Goal: Information Seeking & Learning: Understand process/instructions

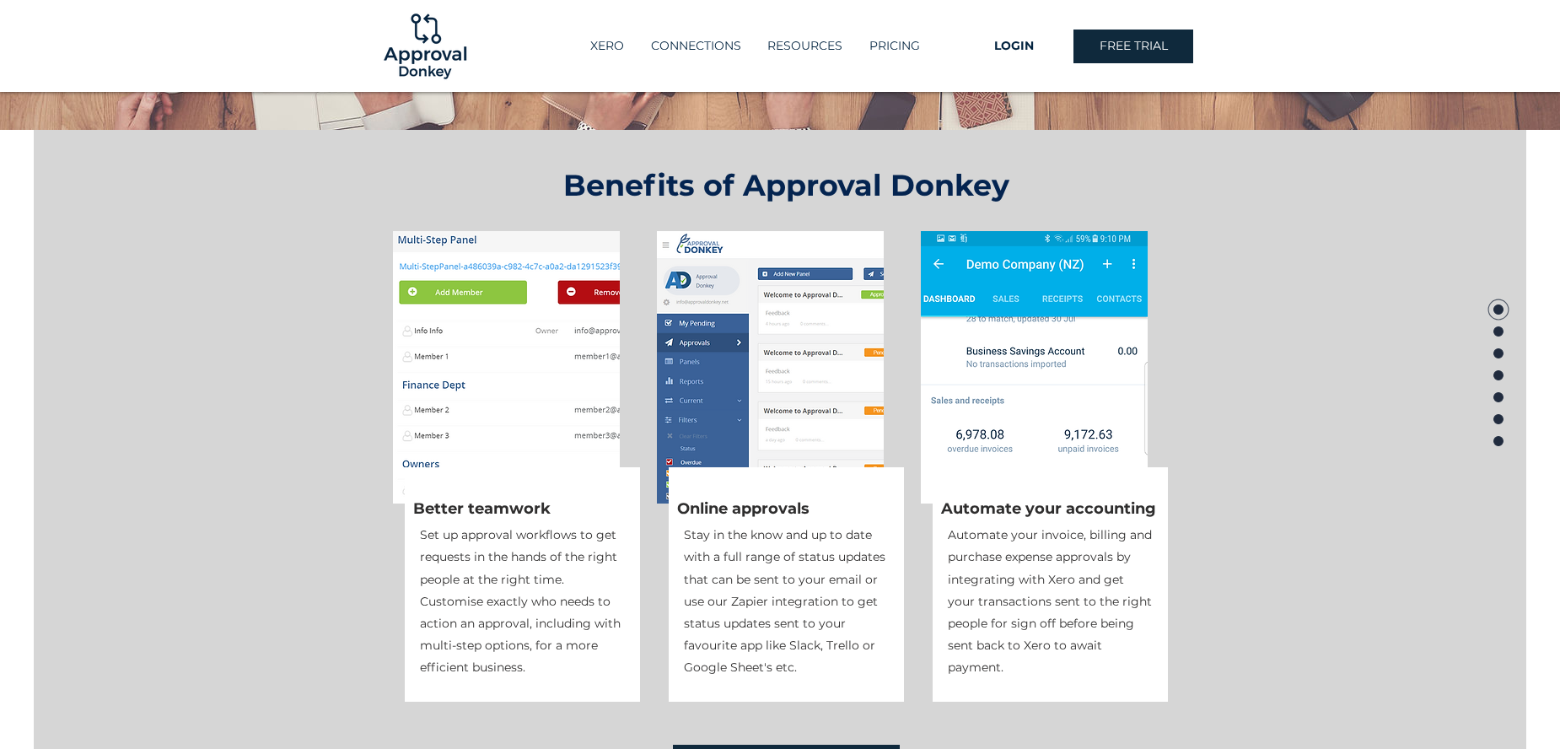
scroll to position [590, 0]
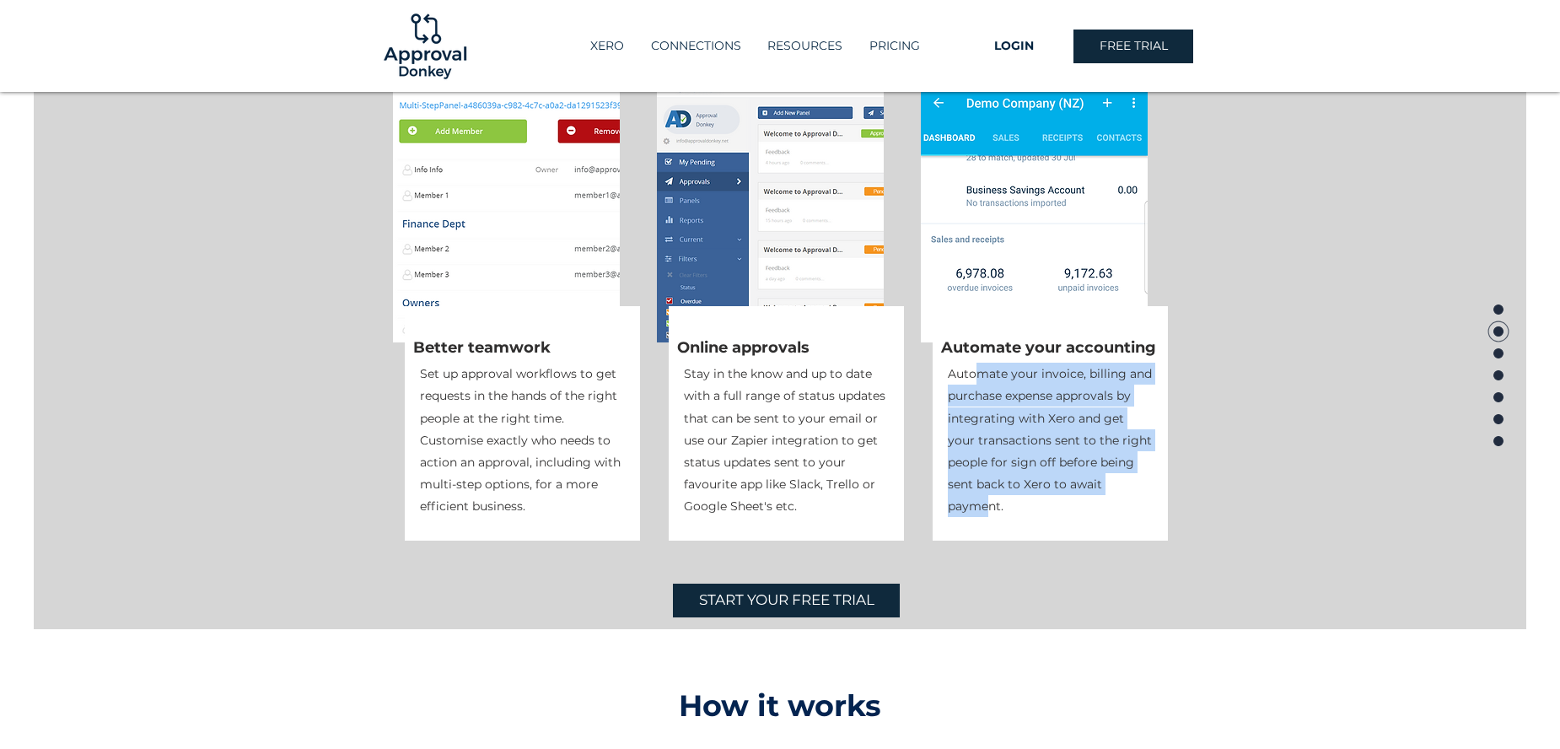
drag, startPoint x: 975, startPoint y: 377, endPoint x: 991, endPoint y: 517, distance: 141.0
click at [991, 517] on p "Automate your invoice, billing and purchase expense approvals by integrating wi…" at bounding box center [1050, 440] width 205 height 154
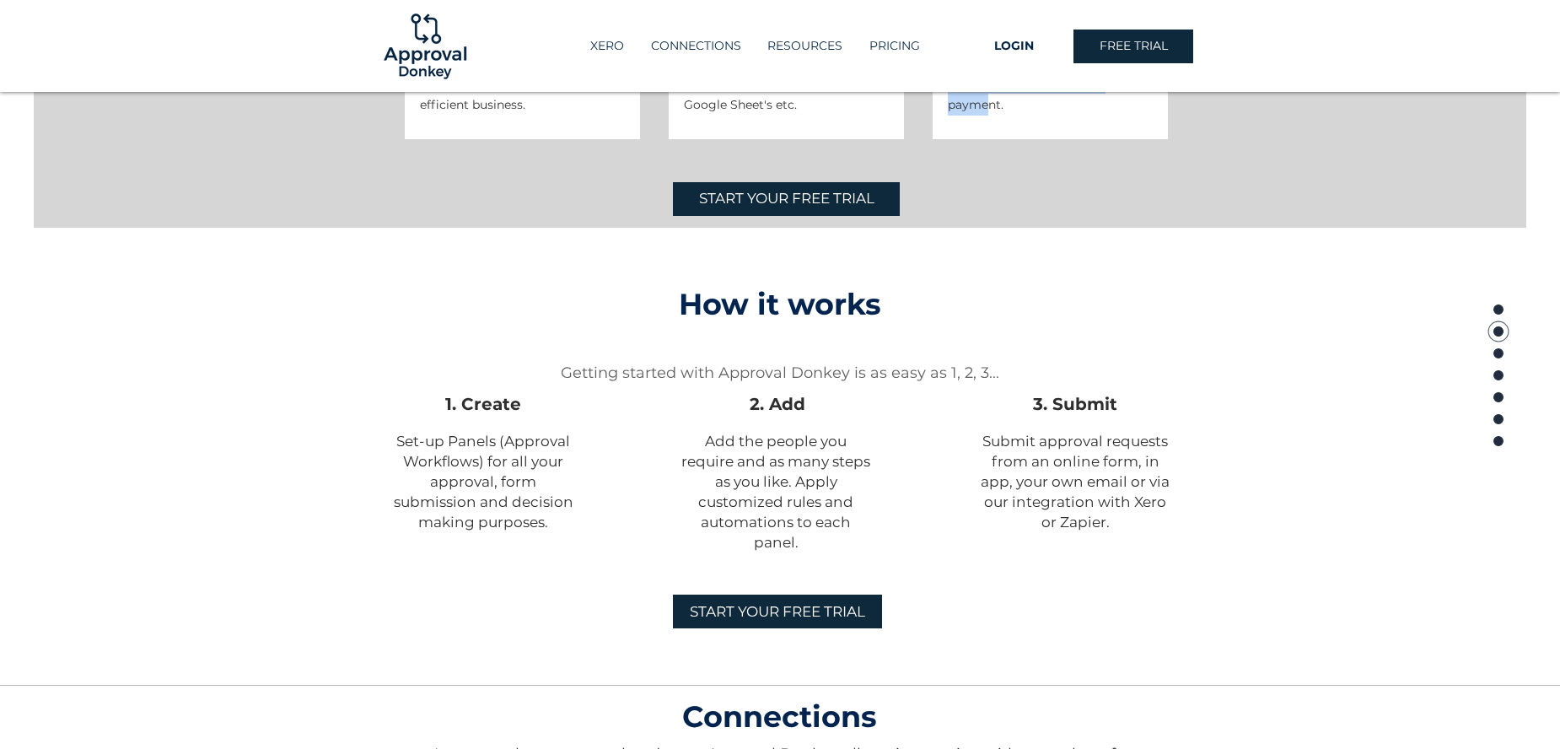
scroll to position [1012, 0]
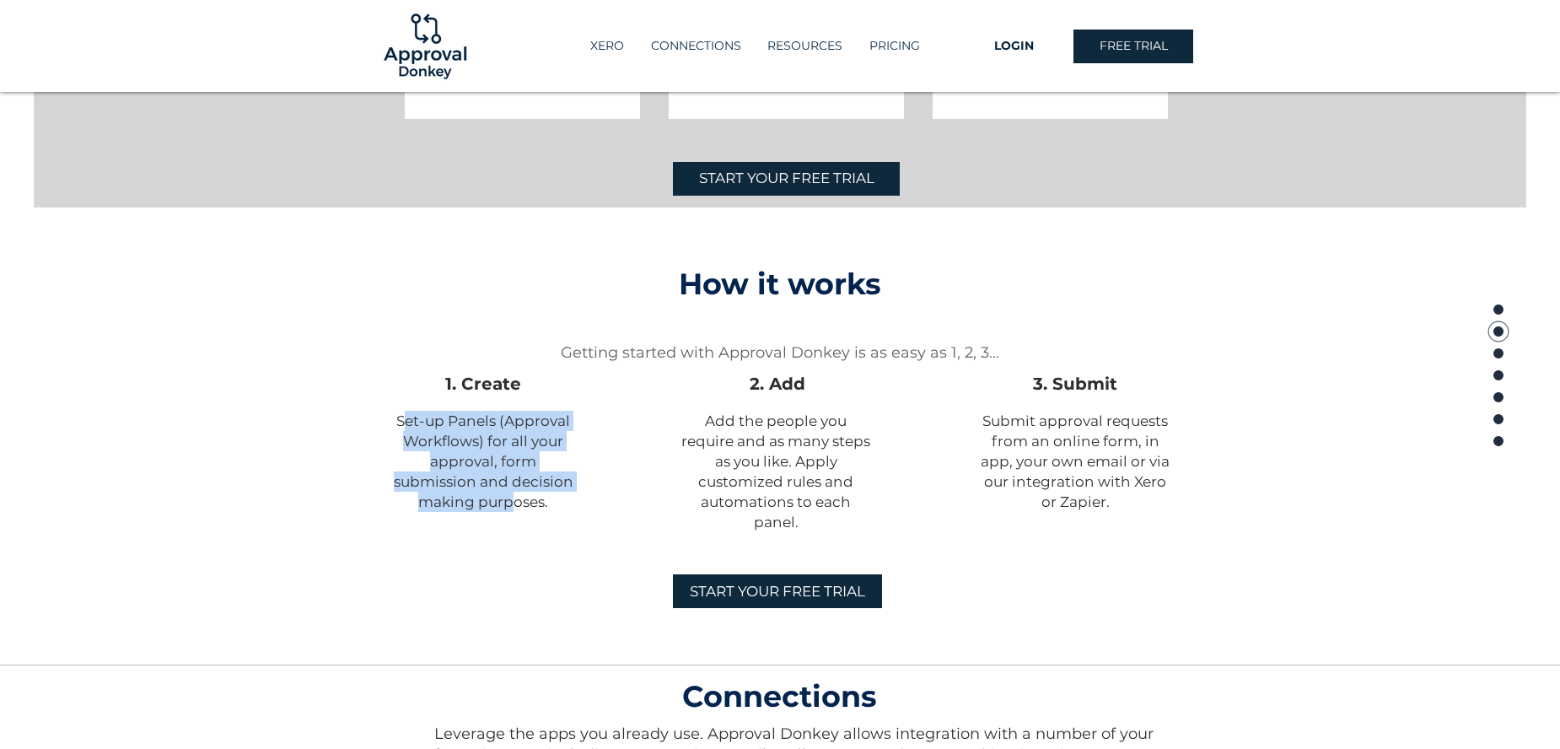
drag, startPoint x: 406, startPoint y: 418, endPoint x: 482, endPoint y: 502, distance: 113.4
click at [482, 502] on span "Set-up Panels (Approval Workflows) for all your approval, form submission and d…" at bounding box center [484, 461] width 180 height 98
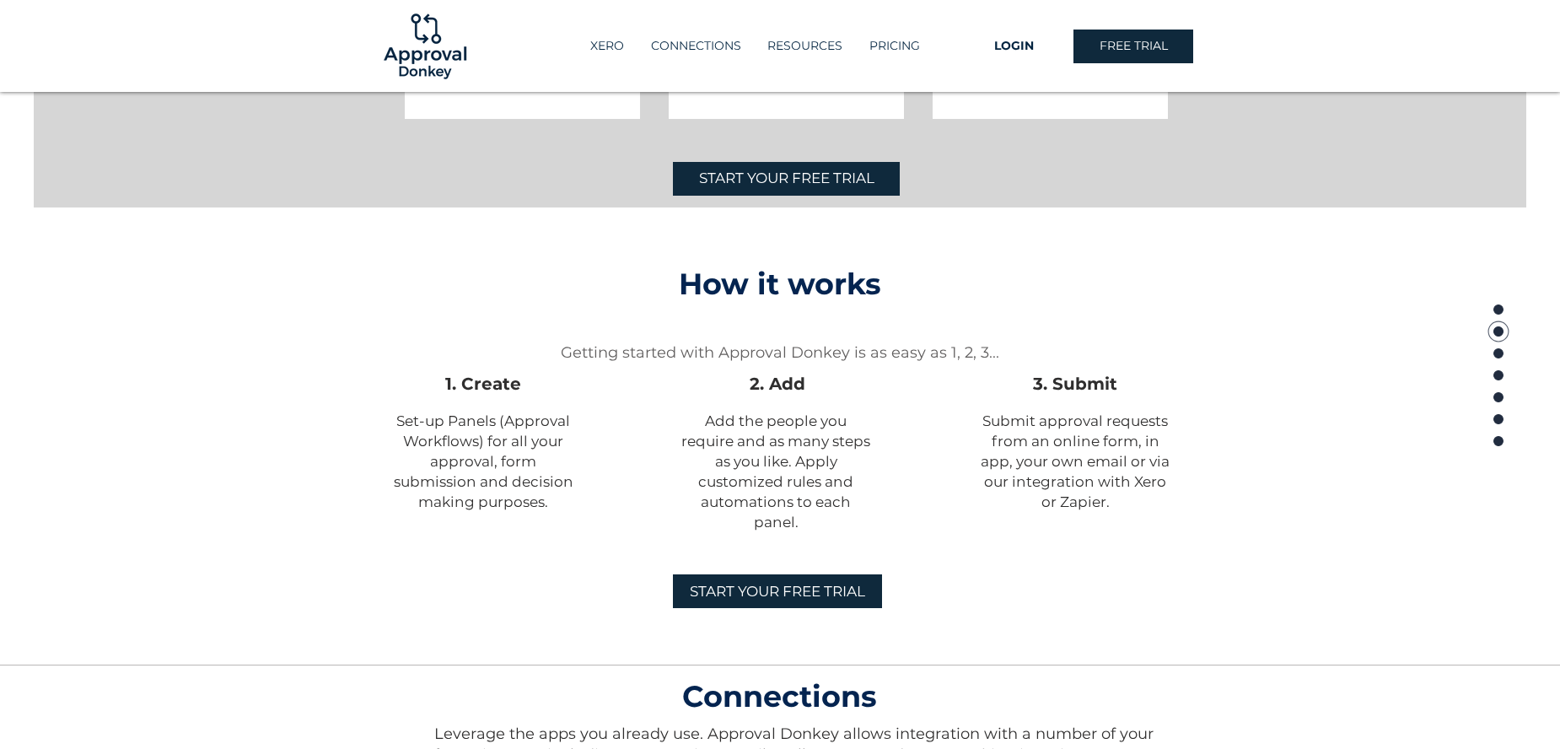
click at [712, 449] on span "Add the people you require and as many steps as you like. Apply customized rule…" at bounding box center [775, 471] width 189 height 118
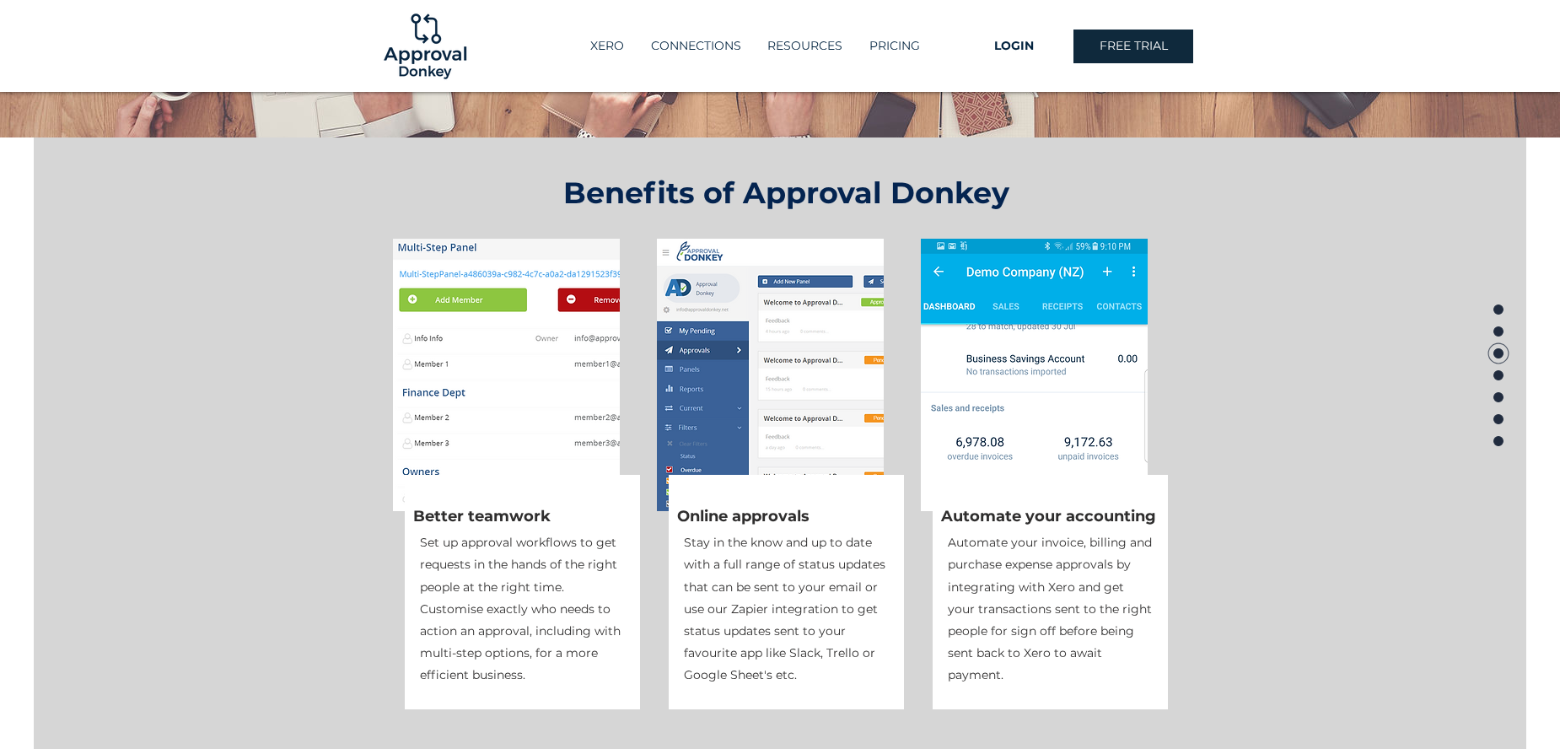
scroll to position [0, 0]
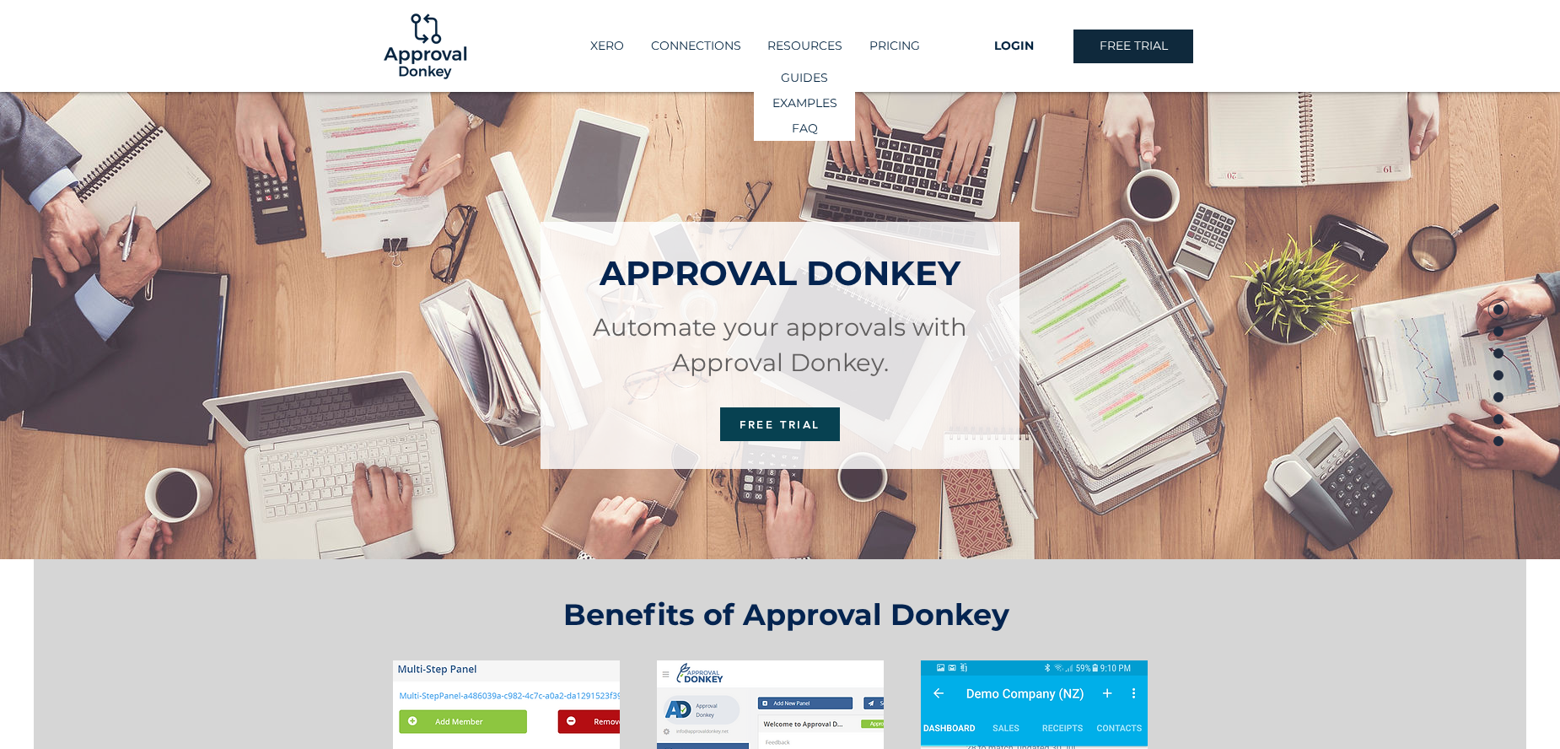
click at [805, 44] on p "RESOURCES" at bounding box center [805, 46] width 92 height 28
click at [805, 74] on p "GUIDES" at bounding box center [804, 78] width 59 height 24
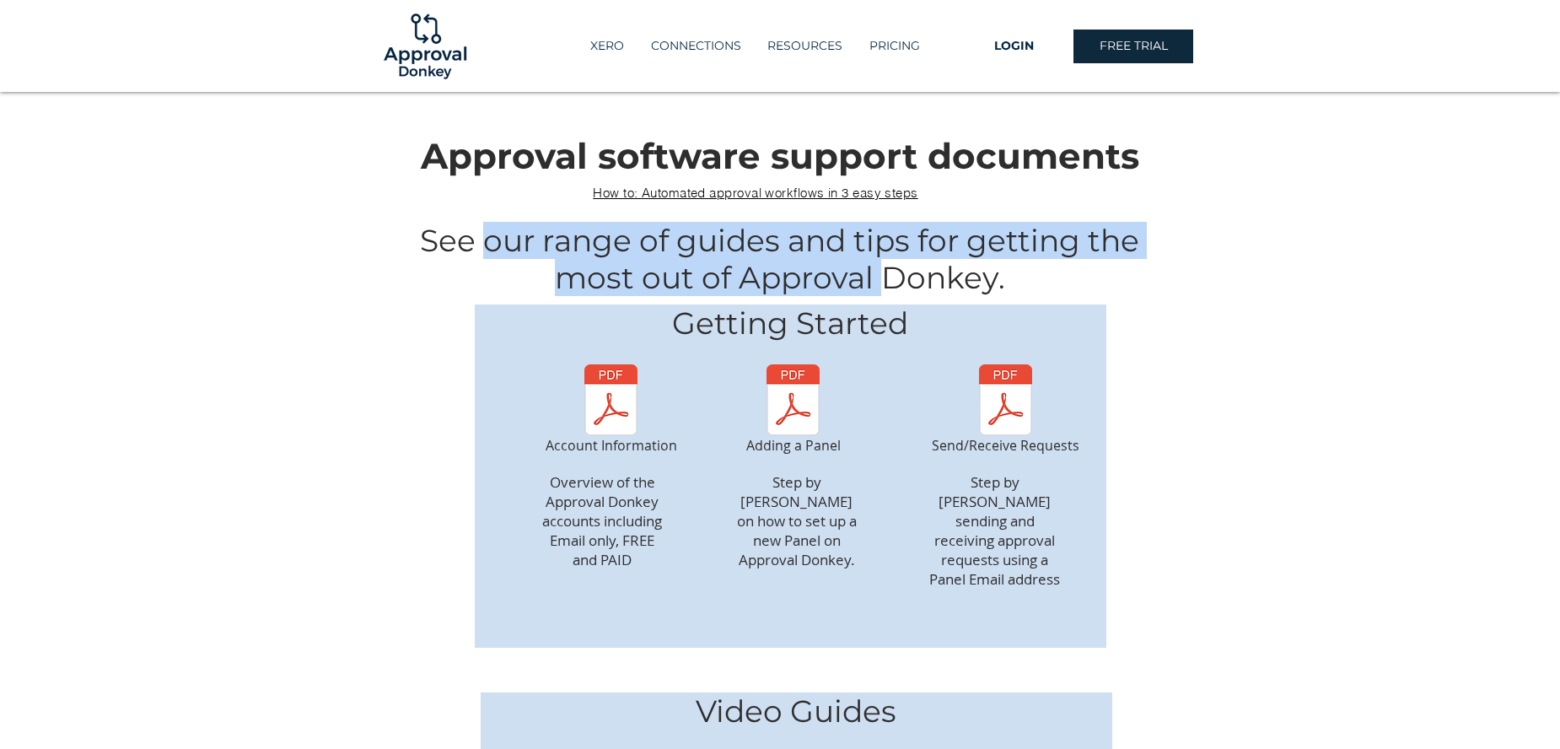
drag, startPoint x: 491, startPoint y: 238, endPoint x: 879, endPoint y: 279, distance: 390.9
click at [879, 279] on span "See our range of guides and tips for getting the most out of Approval Donkey." at bounding box center [779, 259] width 719 height 74
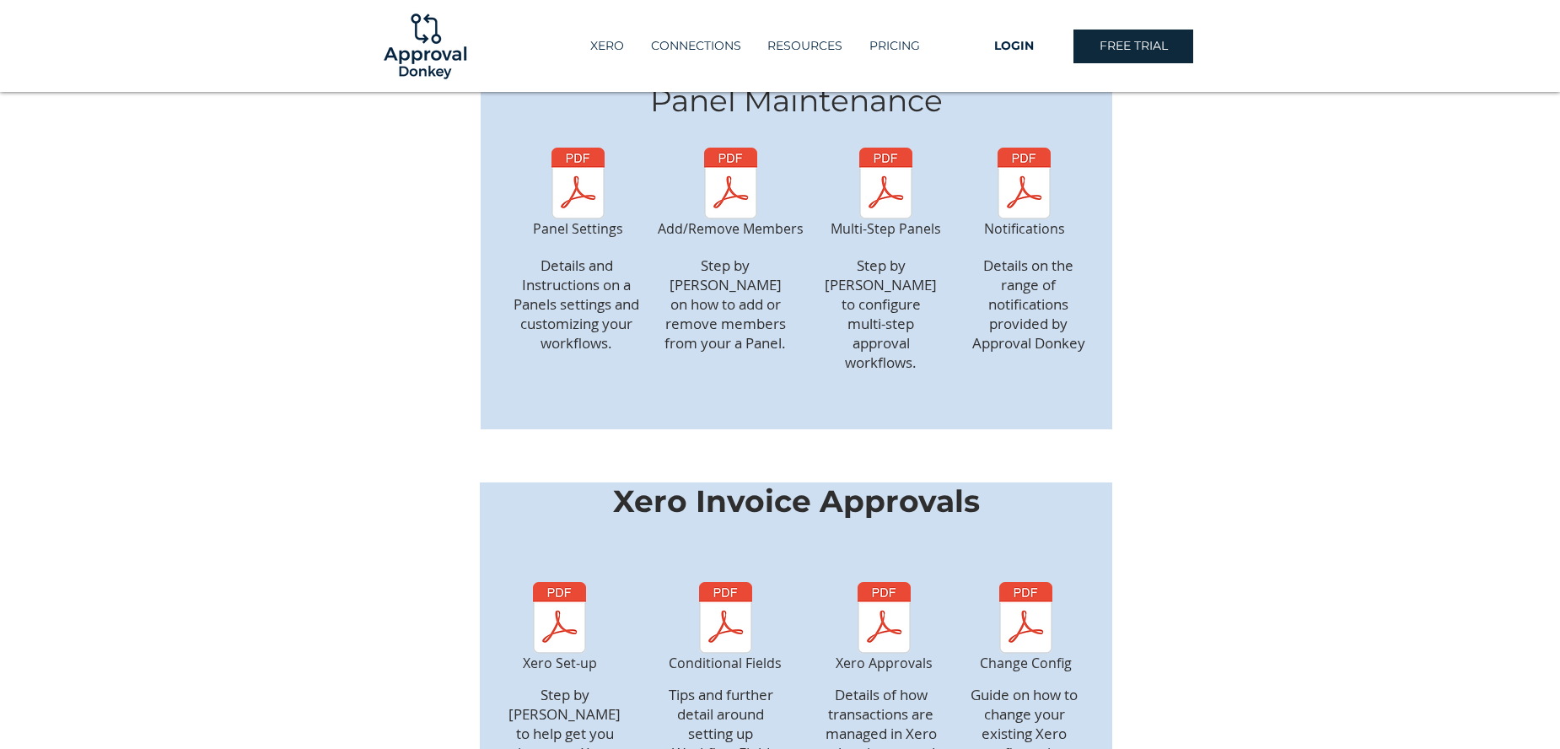
scroll to position [927, 0]
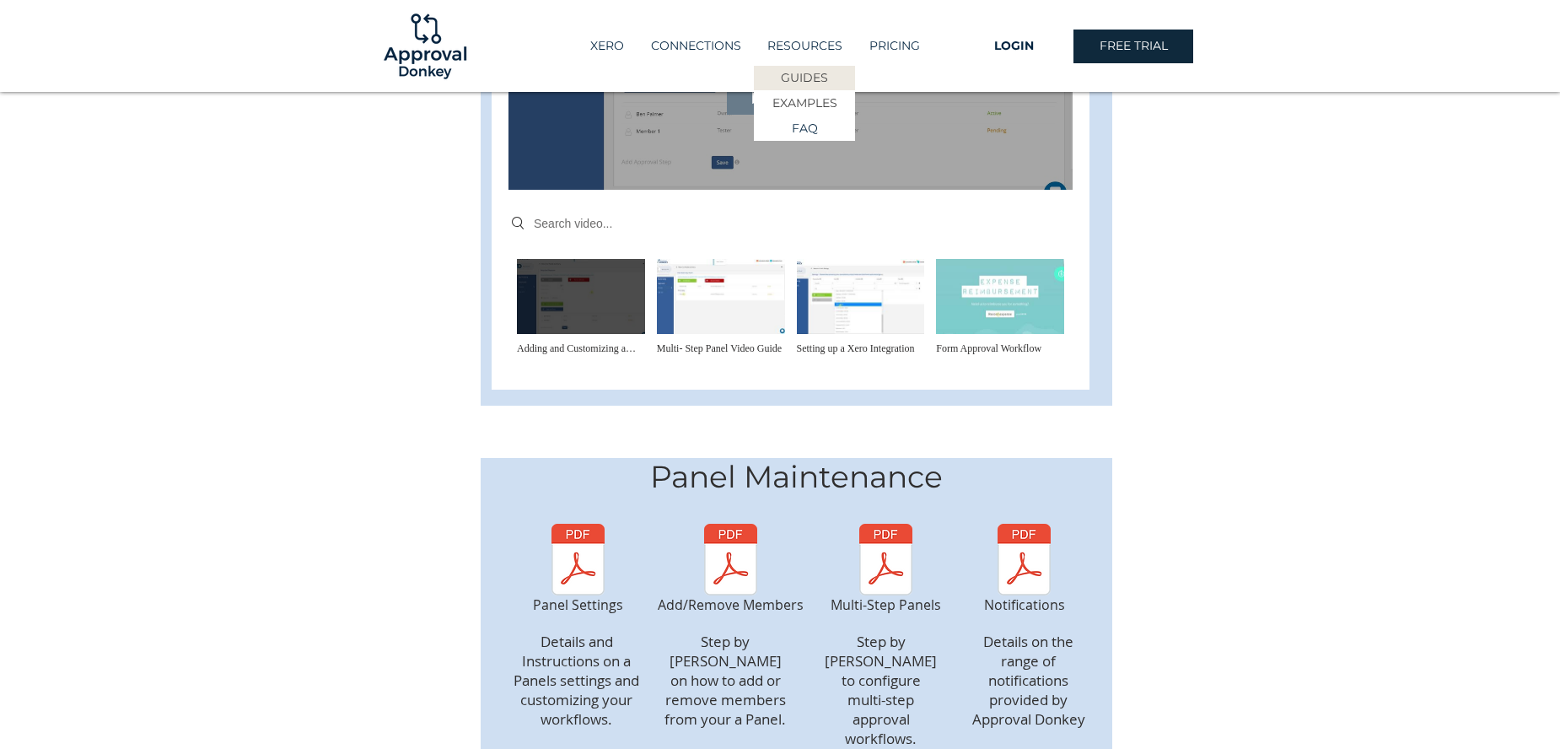
click at [792, 102] on p "EXAMPLES" at bounding box center [804, 103] width 77 height 24
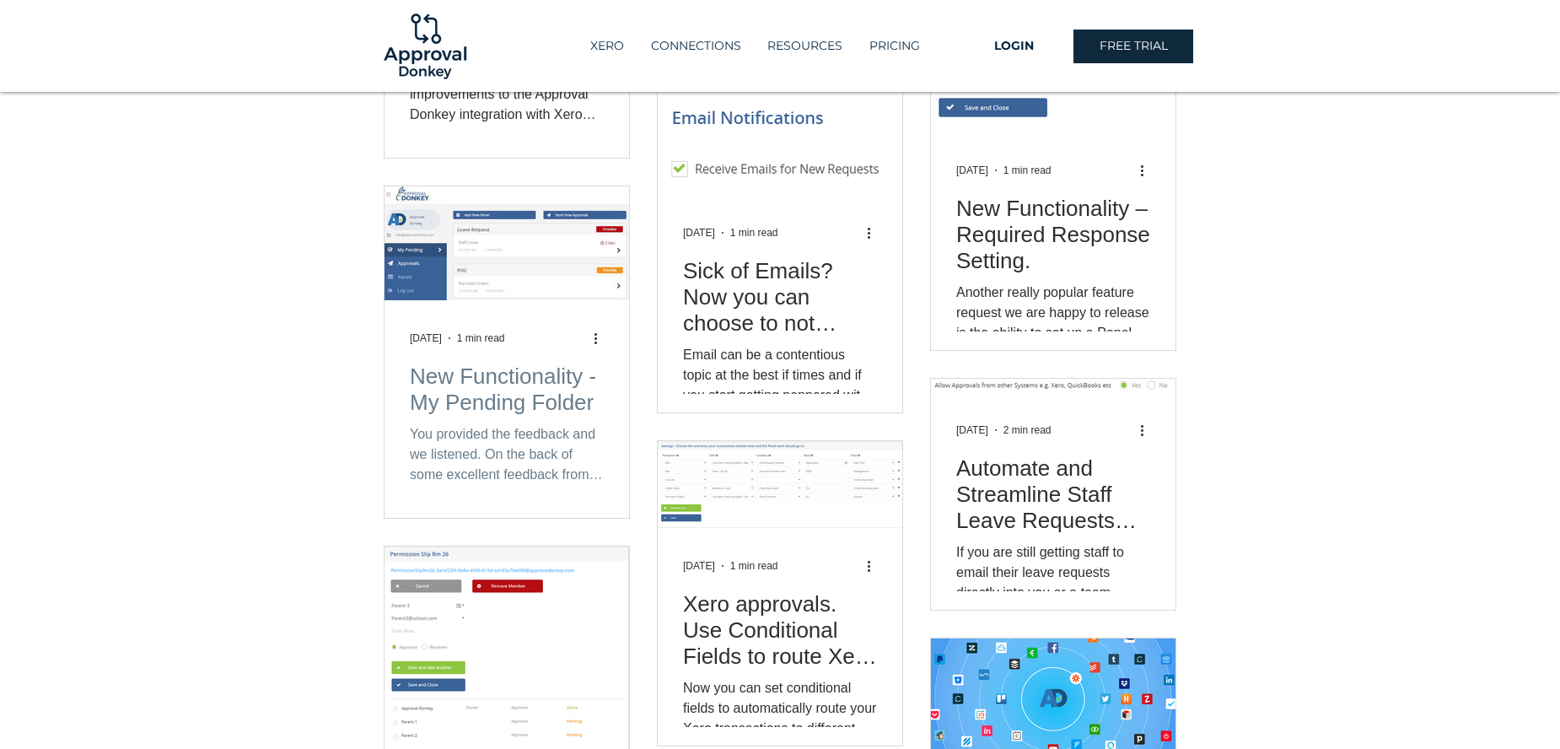
scroll to position [2361, 0]
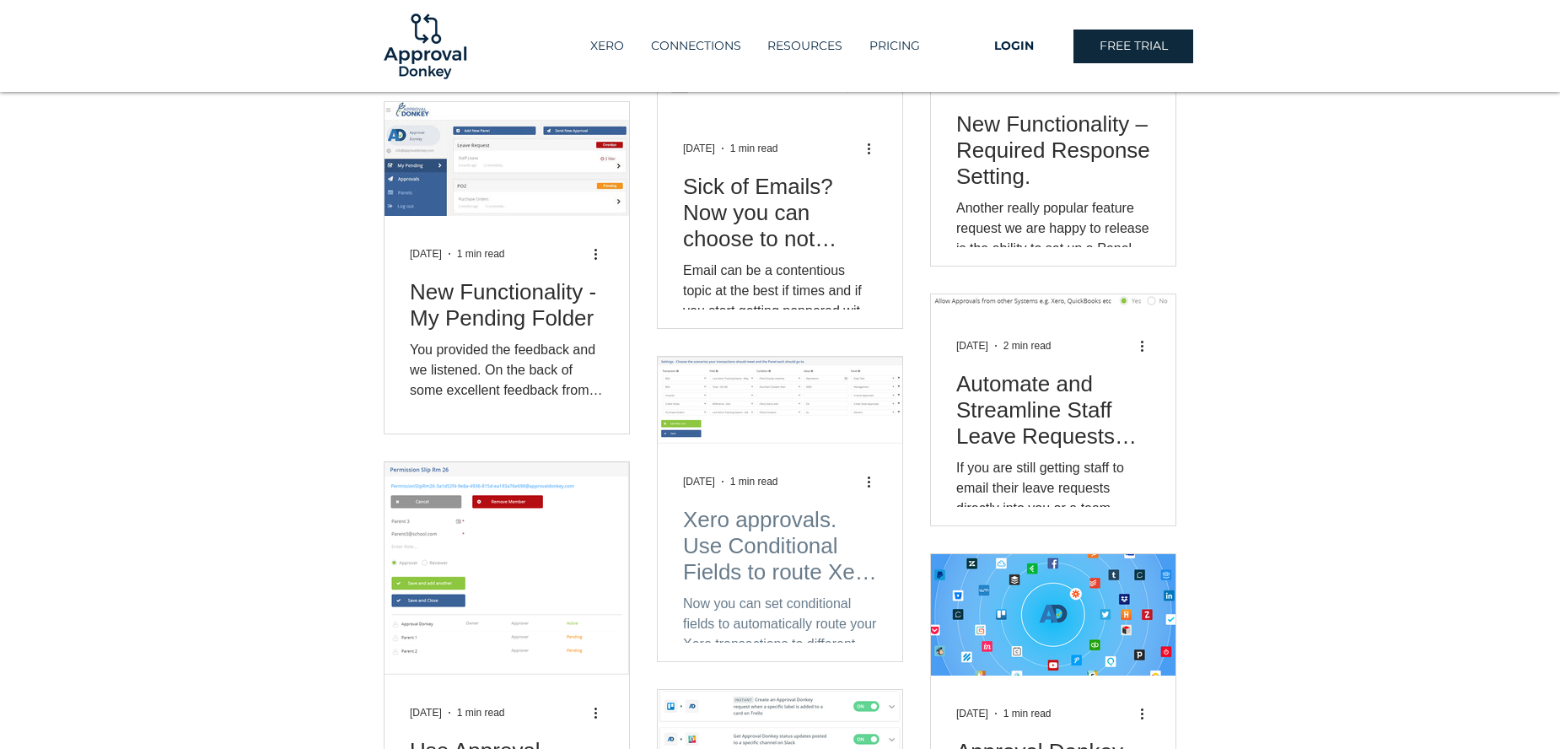
click at [787, 551] on h2 "Xero approvals. Use Conditional Fields to route Xero requests to different appr…" at bounding box center [780, 546] width 194 height 78
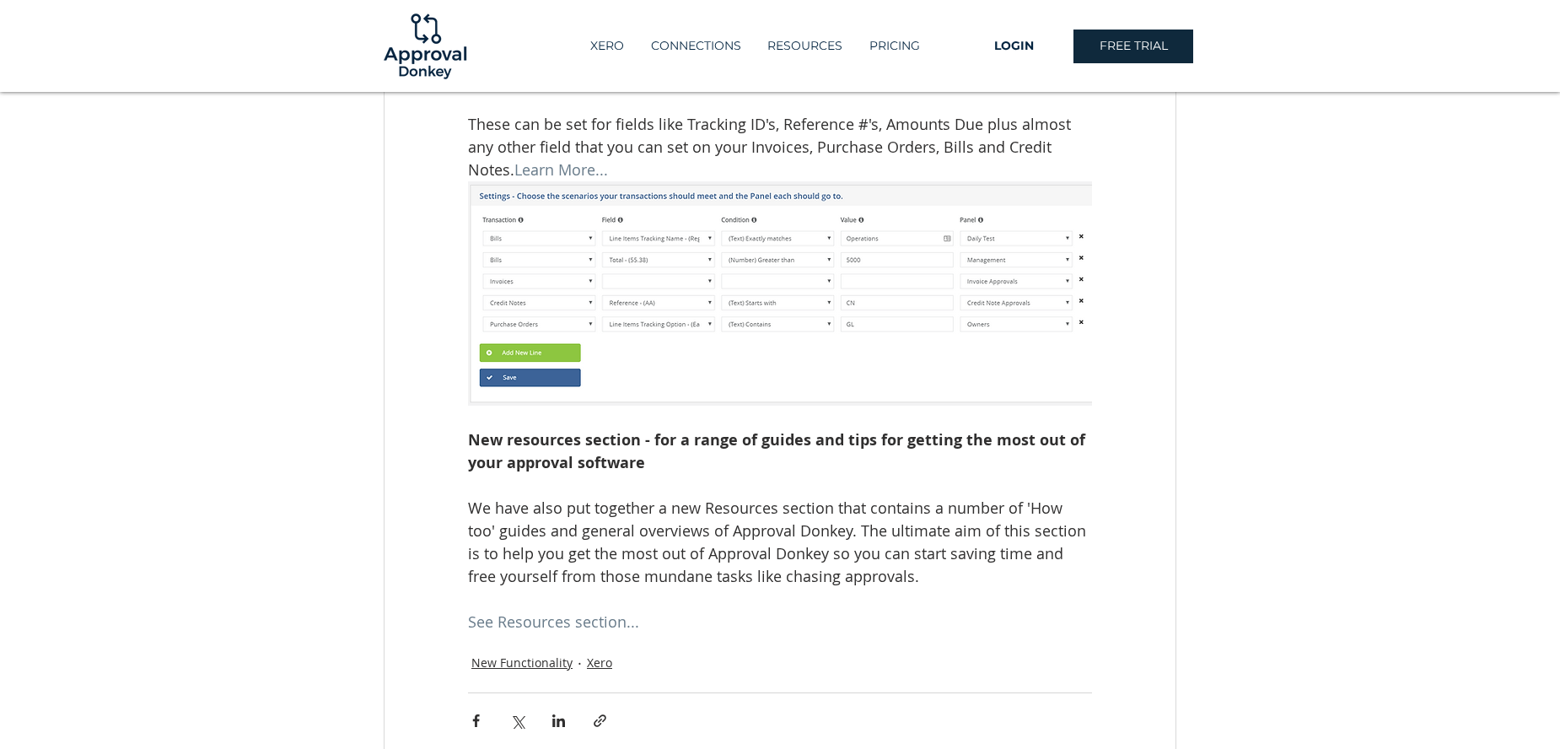
scroll to position [422, 0]
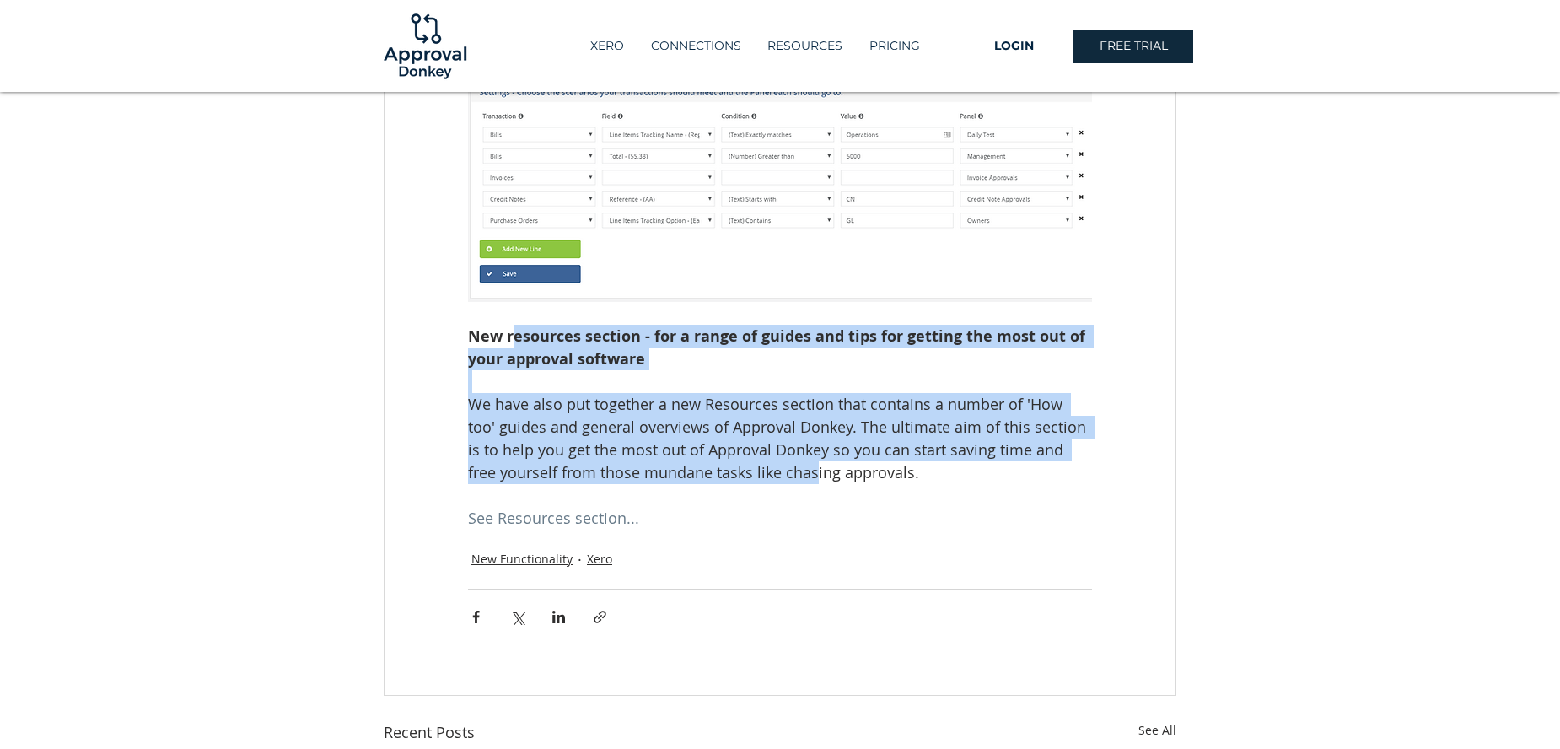
drag, startPoint x: 509, startPoint y: 422, endPoint x: 785, endPoint y: 562, distance: 309.2
click at [785, 529] on div "Now you can set conditional fields to automatically route your Xero transaction…" at bounding box center [779, 235] width 791 height 588
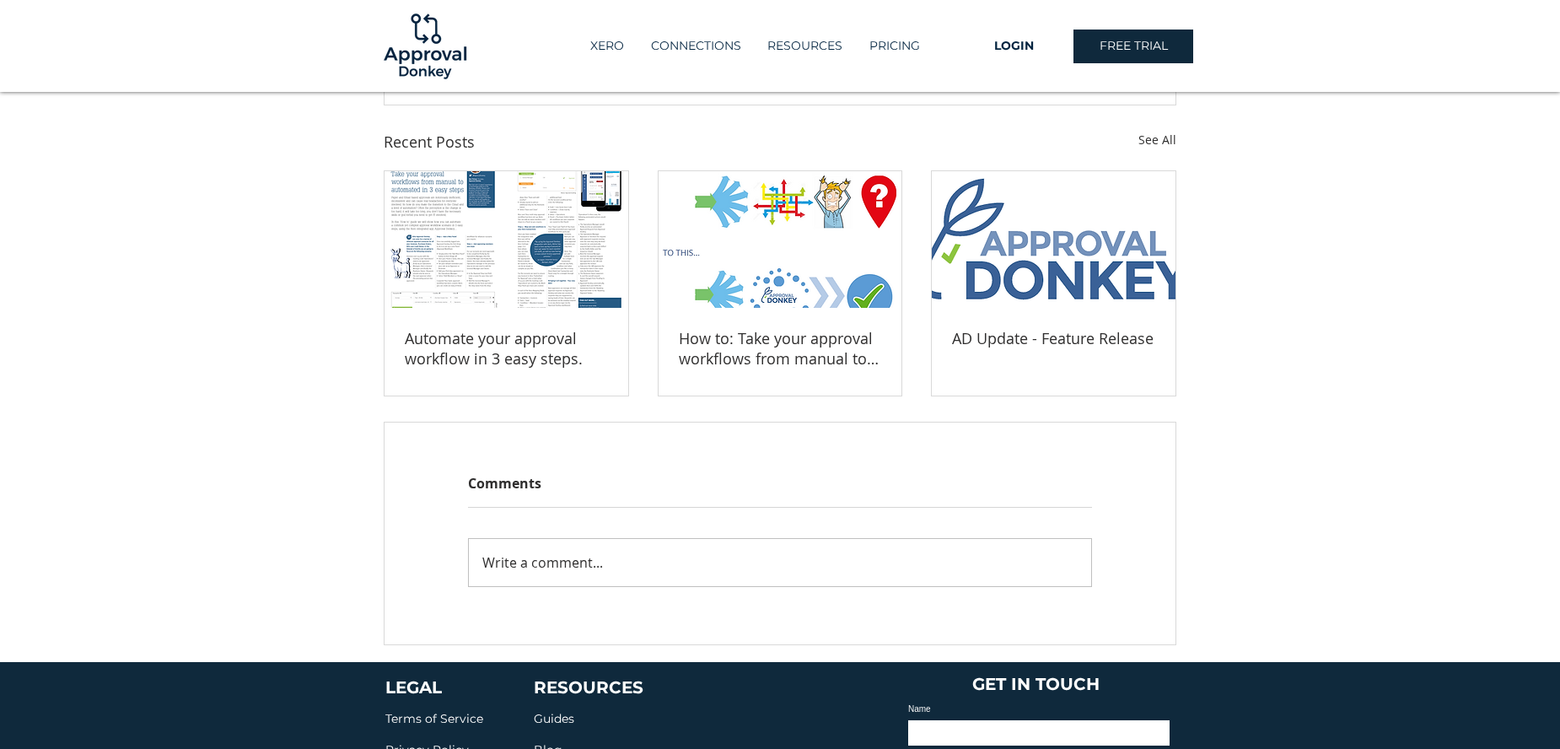
scroll to position [1349, 0]
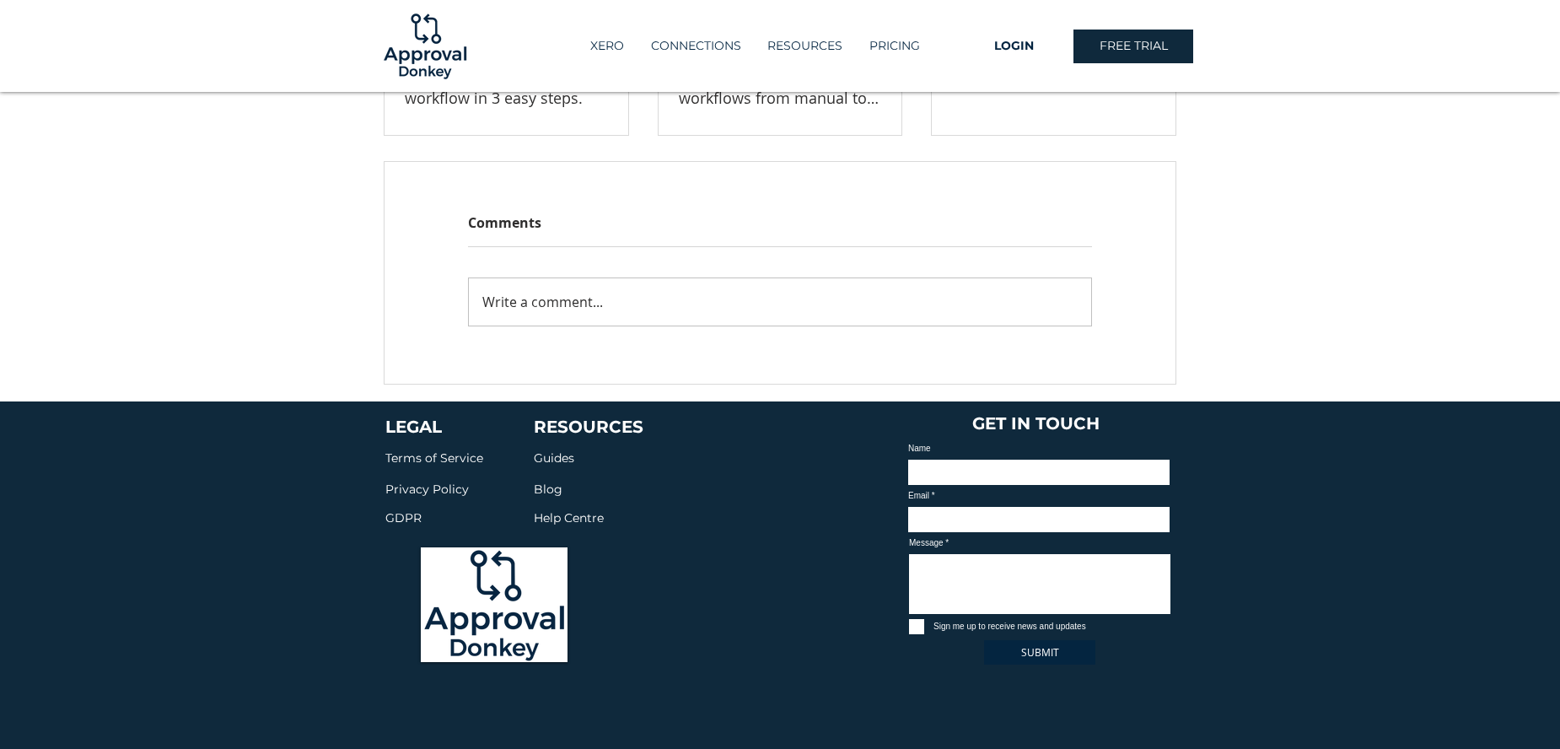
click at [562, 465] on span "Guides" at bounding box center [554, 457] width 40 height 15
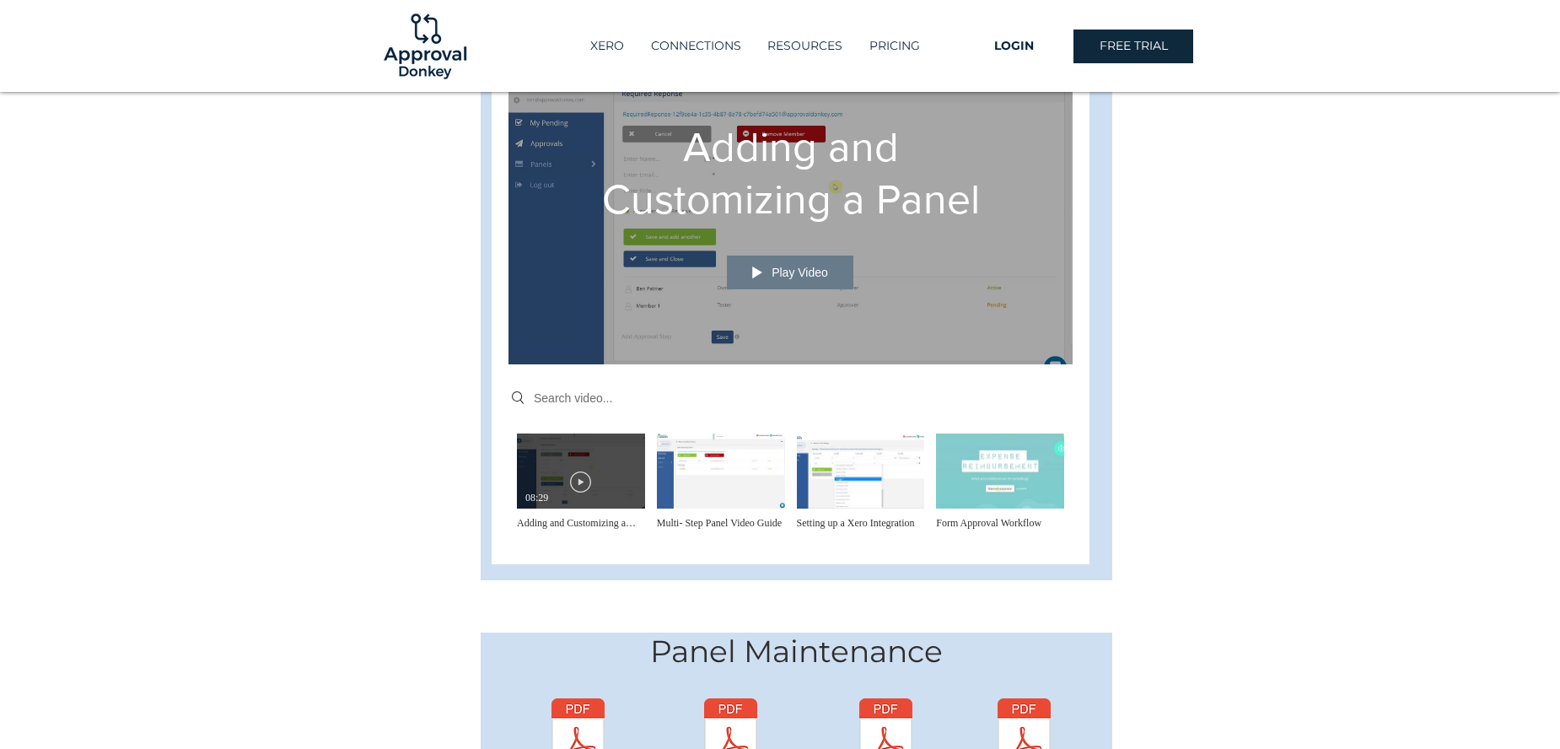
scroll to position [759, 0]
